Goal: Task Accomplishment & Management: Use online tool/utility

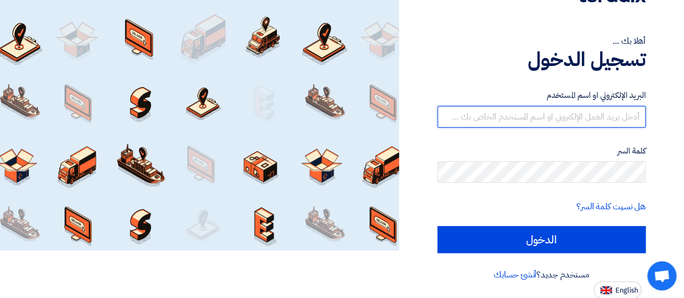
click at [567, 121] on input "text" at bounding box center [541, 117] width 208 height 22
type input "[EMAIL_ADDRESS][DOMAIN_NAME]"
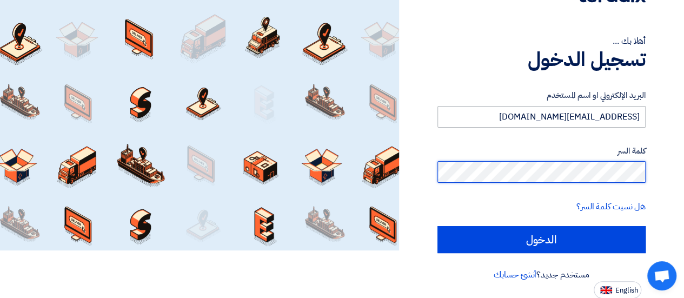
click at [437, 226] on input "الدخول" at bounding box center [541, 239] width 208 height 27
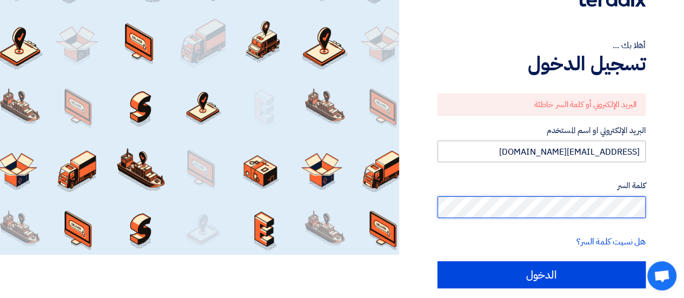
scroll to position [48, 0]
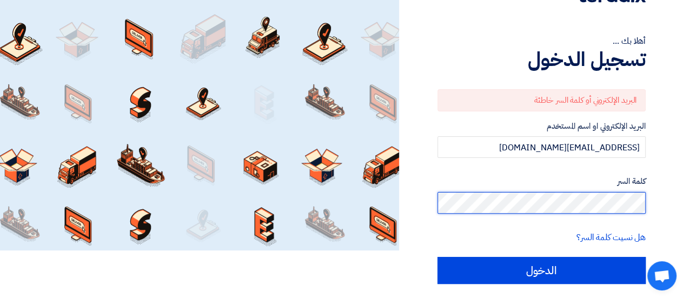
click at [668, 192] on div "أهلا بك ... تسجيل الدخول البريد الإلكتروني أو كلمة السر خاطئة البريد الإلكتروني…" at bounding box center [541, 140] width 269 height 377
click at [437, 257] on input "الدخول" at bounding box center [541, 270] width 208 height 27
type input "Sign in"
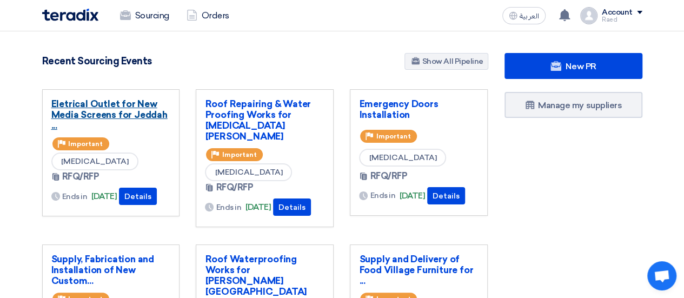
click at [107, 110] on link "Eletrical Outlet for New Media Screens for Jeddah ..." at bounding box center [110, 114] width 119 height 32
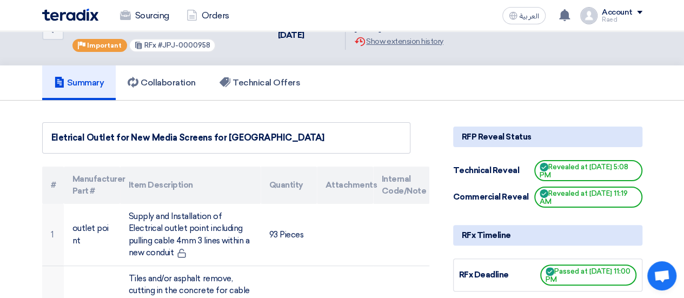
scroll to position [54, 0]
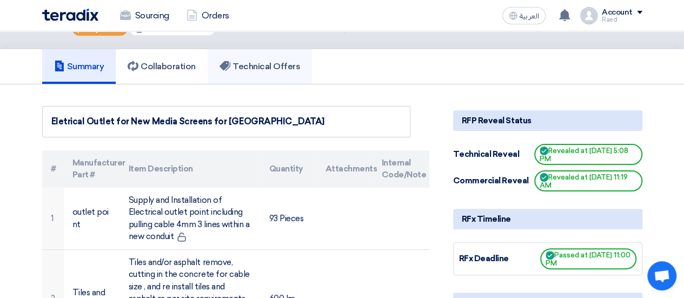
click at [294, 59] on link "Technical Offers" at bounding box center [260, 66] width 104 height 35
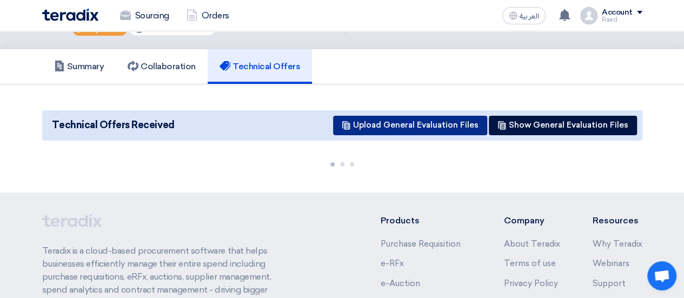
click at [417, 124] on button "Upload General Evaluation Files" at bounding box center [410, 125] width 154 height 19
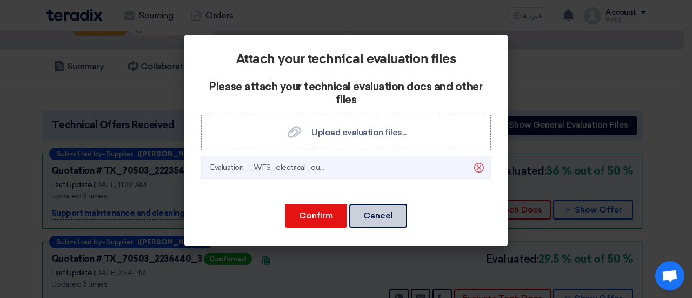
click at [365, 214] on button "Cancel" at bounding box center [378, 216] width 58 height 24
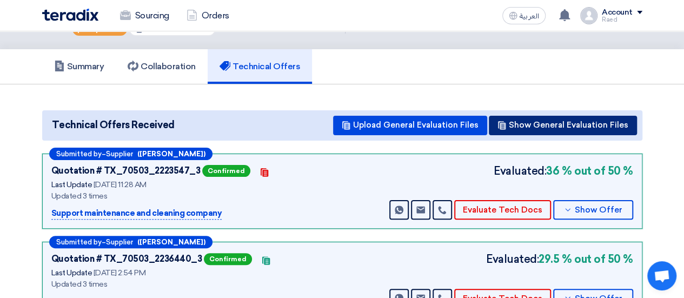
click at [518, 123] on button "Show General Evaluation Files" at bounding box center [563, 125] width 148 height 19
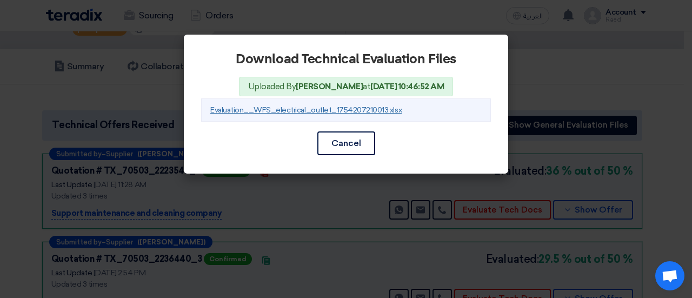
click at [312, 110] on link "Evaluation__WFS_electrical_outlet_1754207210013.xlsx" at bounding box center [305, 109] width 191 height 9
drag, startPoint x: 356, startPoint y: 142, endPoint x: 402, endPoint y: 171, distance: 54.6
click at [356, 142] on button "Cancel" at bounding box center [346, 143] width 58 height 24
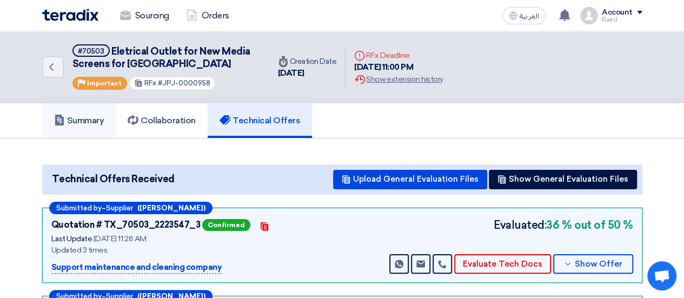
click at [82, 118] on h5 "Summary" at bounding box center [79, 120] width 50 height 11
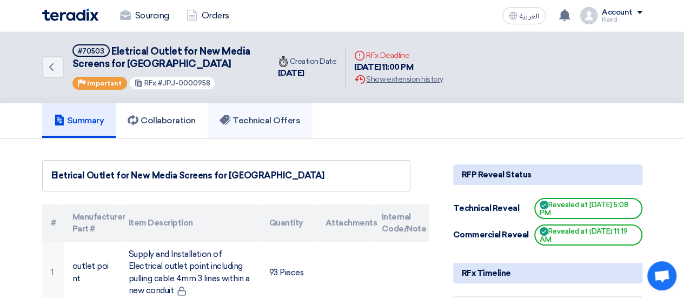
click at [266, 113] on link "Technical Offers" at bounding box center [260, 120] width 104 height 35
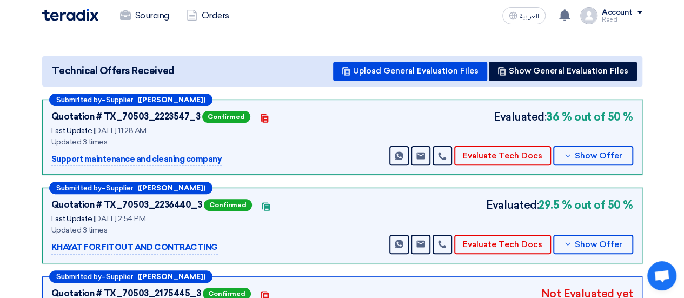
scroll to position [108, 0]
click at [513, 243] on button "Evaluate Tech Docs" at bounding box center [502, 244] width 97 height 19
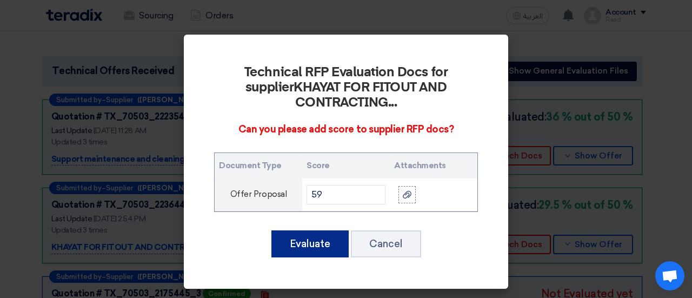
click at [314, 230] on button "Evaluate" at bounding box center [309, 243] width 77 height 27
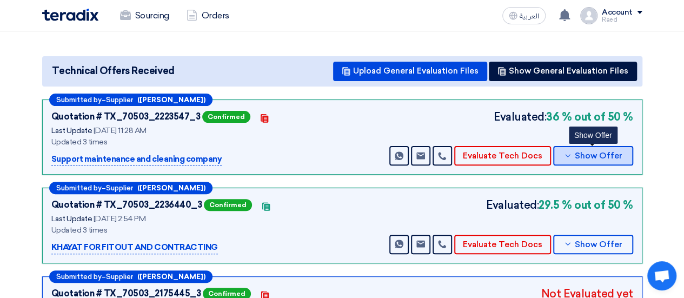
click at [592, 155] on span "Show Offer" at bounding box center [599, 156] width 48 height 8
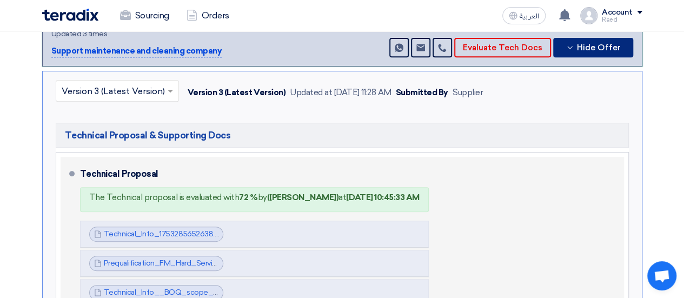
scroll to position [270, 0]
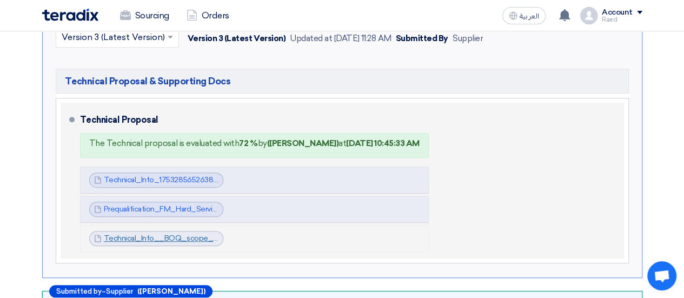
click at [131, 236] on link "Technical_Info__BOQ_scope_1753949918095.pdf" at bounding box center [192, 238] width 177 height 9
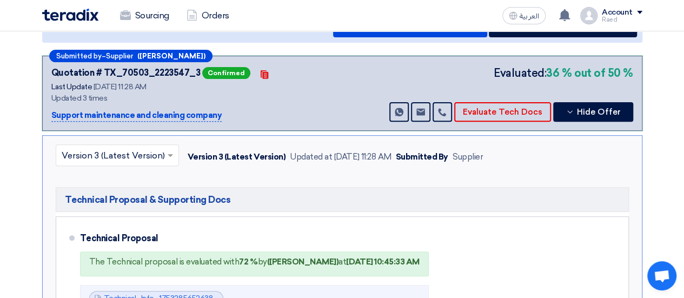
scroll to position [162, 0]
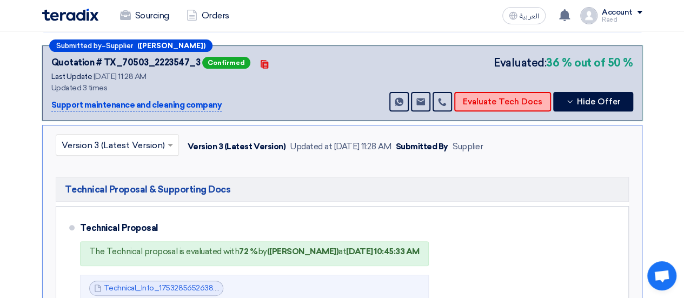
click at [487, 100] on button "Evaluate Tech Docs" at bounding box center [502, 101] width 97 height 19
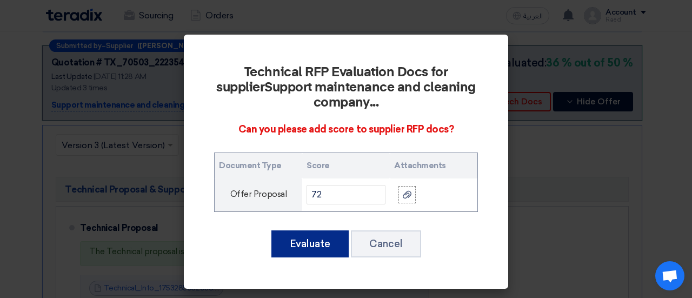
click at [319, 248] on button "Evaluate" at bounding box center [309, 243] width 77 height 27
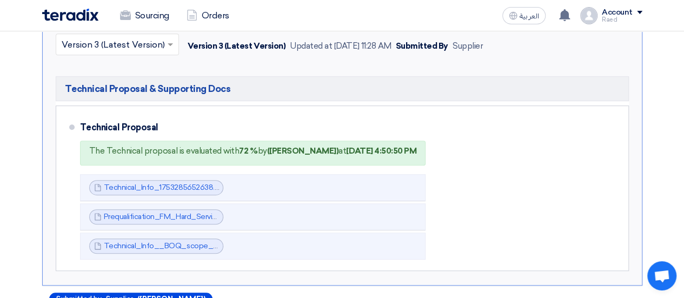
scroll to position [216, 0]
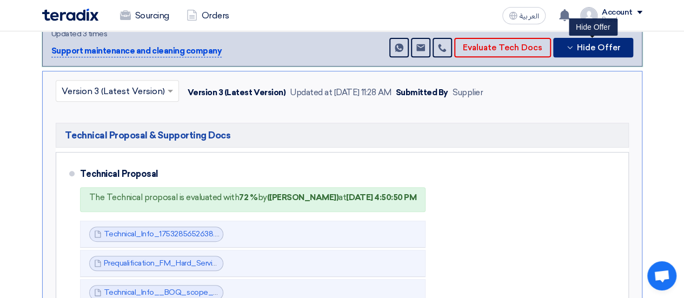
click at [583, 44] on span "Hide Offer" at bounding box center [599, 48] width 44 height 8
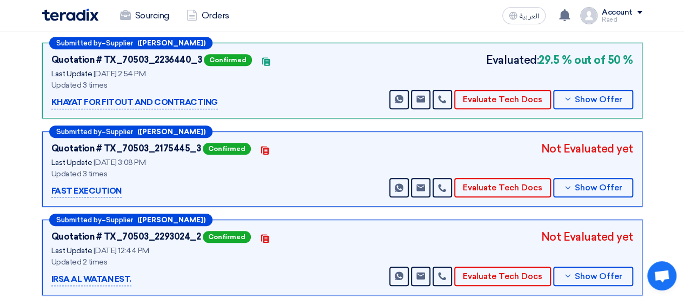
scroll to position [270, 0]
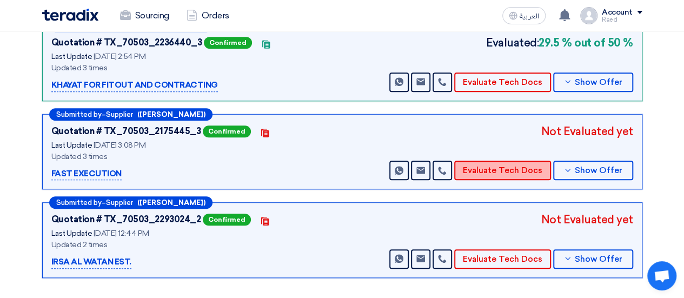
click at [481, 170] on button "Evaluate Tech Docs" at bounding box center [502, 170] width 97 height 19
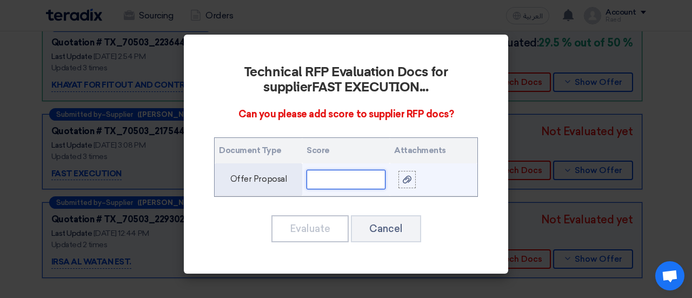
click at [335, 175] on input "text" at bounding box center [346, 179] width 79 height 19
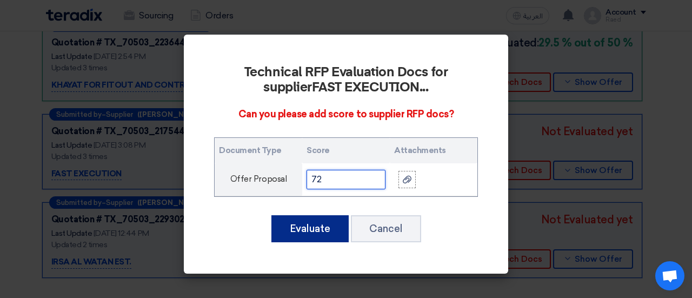
type input "72"
click at [310, 224] on button "Evaluate" at bounding box center [309, 228] width 77 height 27
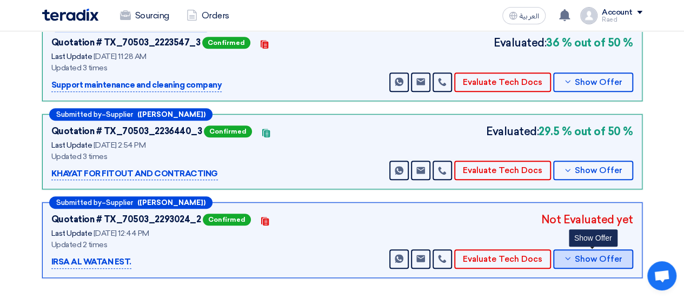
click at [574, 258] on button "Show Offer" at bounding box center [593, 258] width 80 height 19
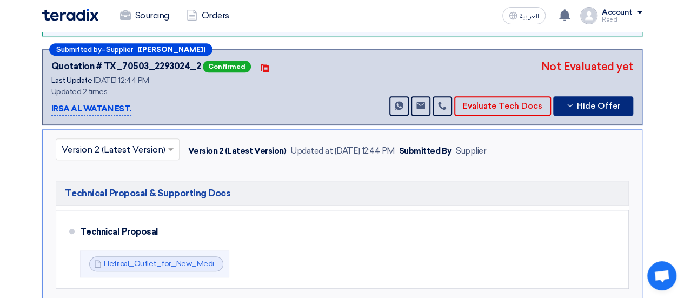
scroll to position [487, 0]
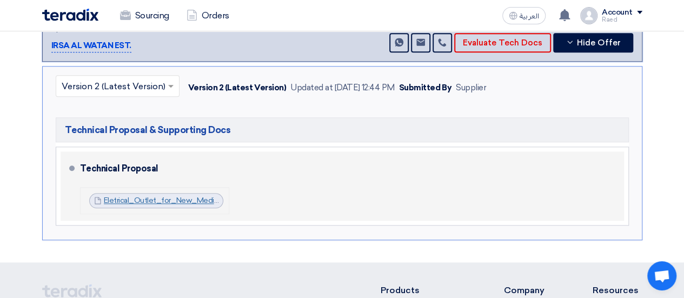
click at [137, 197] on link "Eletrical_Outlet_for_New_Media_Screens_for_Jeddah_Park_1754818981139.pdf" at bounding box center [244, 200] width 280 height 9
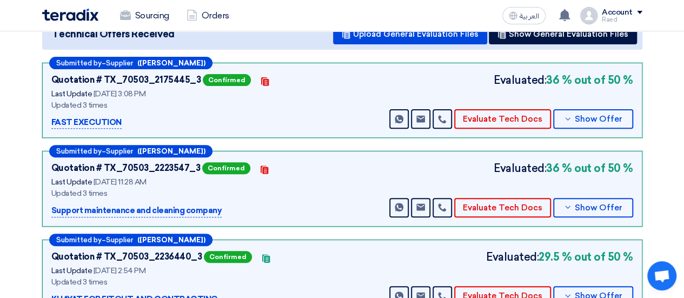
scroll to position [270, 0]
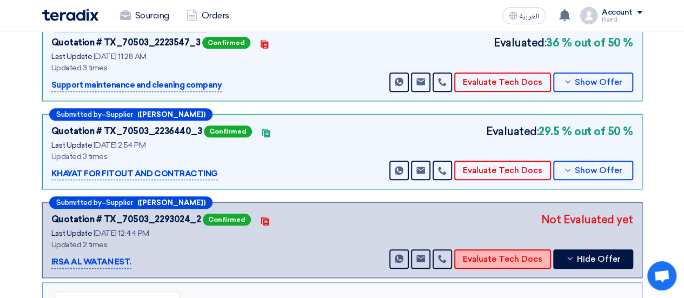
click at [484, 256] on button "Evaluate Tech Docs" at bounding box center [502, 258] width 97 height 19
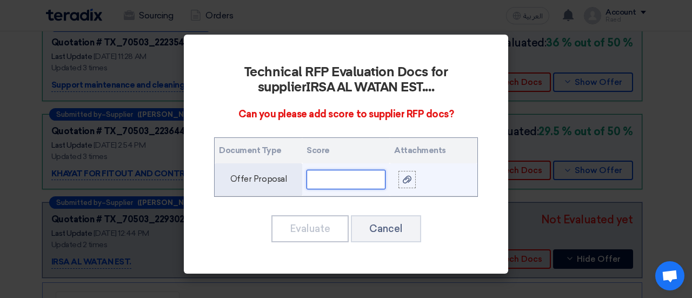
click at [347, 178] on input "text" at bounding box center [346, 179] width 79 height 19
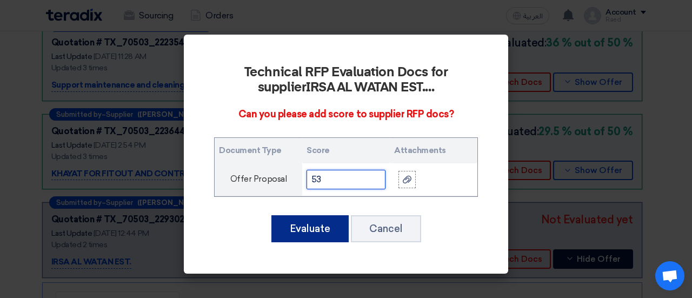
type input "53"
click at [329, 231] on button "Evaluate" at bounding box center [309, 228] width 77 height 27
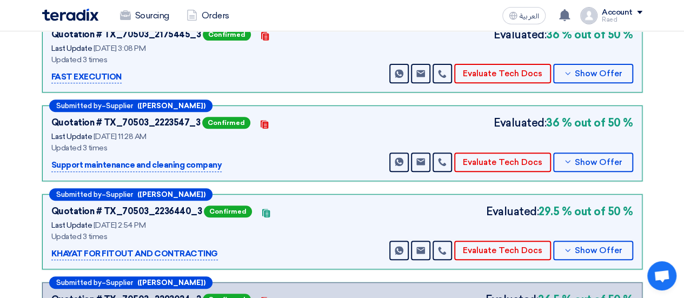
scroll to position [216, 0]
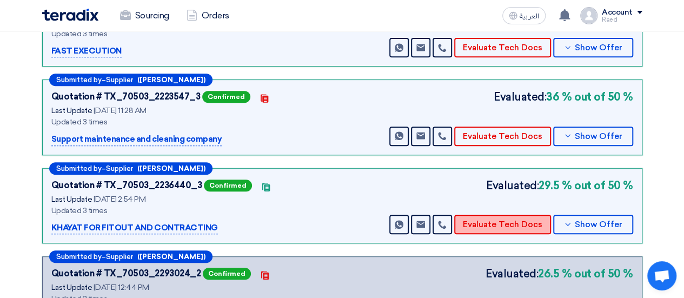
click at [513, 224] on button "Evaluate Tech Docs" at bounding box center [502, 224] width 97 height 19
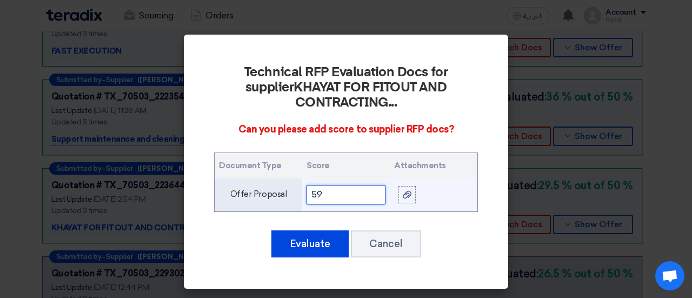
drag, startPoint x: 326, startPoint y: 180, endPoint x: 293, endPoint y: 174, distance: 33.6
click at [292, 178] on tr "Offer Proposal 59" at bounding box center [346, 194] width 263 height 33
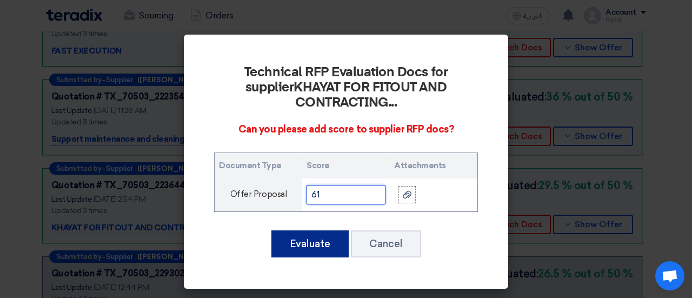
type input "61"
click at [309, 230] on button "Evaluate" at bounding box center [309, 243] width 77 height 27
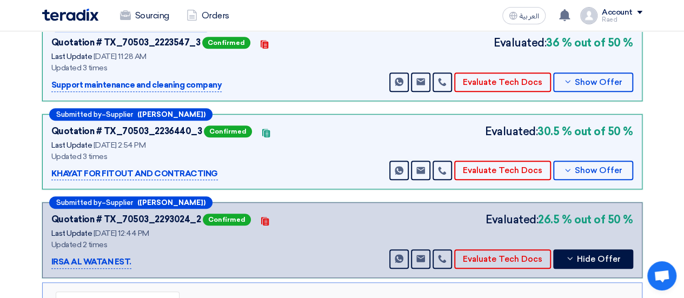
scroll to position [0, 0]
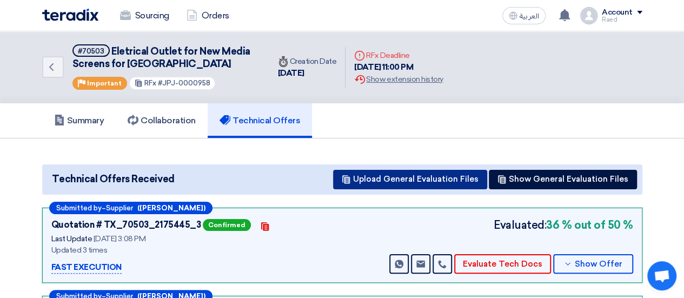
click at [437, 174] on button "Upload General Evaluation Files" at bounding box center [410, 179] width 154 height 19
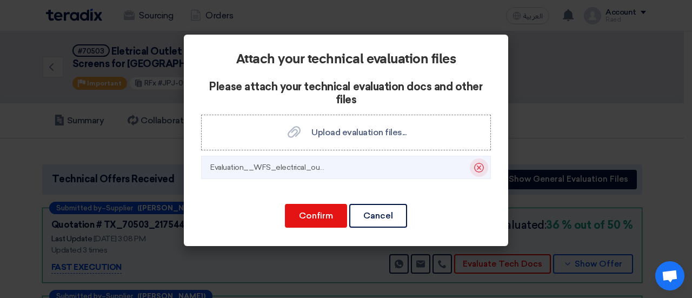
click at [476, 168] on icon "Delete" at bounding box center [479, 167] width 18 height 18
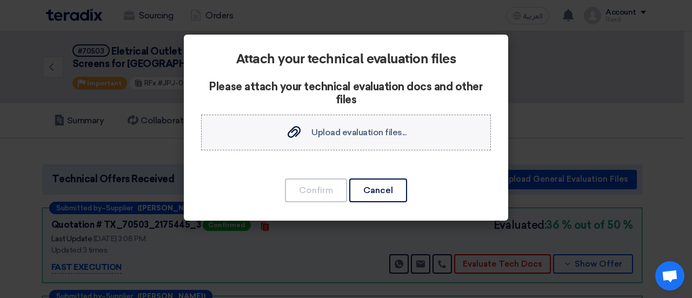
click at [347, 137] on div "Upload evaluation files... Upload evaluation files..." at bounding box center [345, 132] width 121 height 13
click at [0, 0] on input "Upload evaluation files... Upload evaluation files..." at bounding box center [0, 0] width 0 height 0
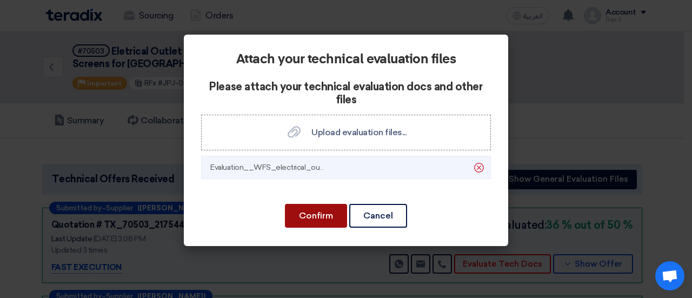
click at [314, 211] on button "Confirm" at bounding box center [316, 216] width 62 height 24
